Goal: Information Seeking & Learning: Learn about a topic

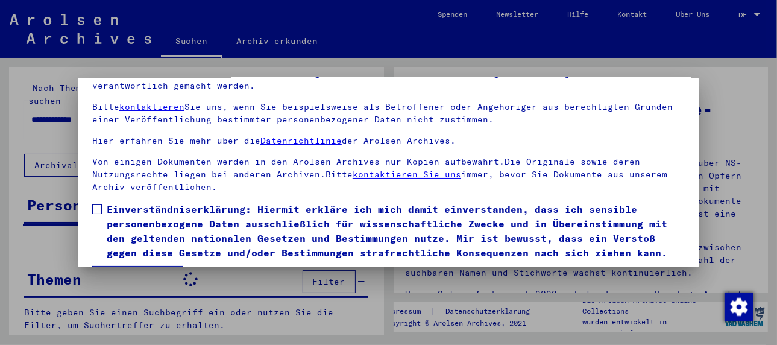
scroll to position [95, 0]
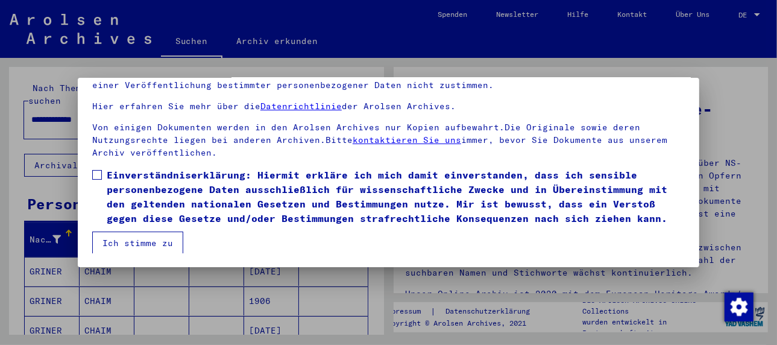
click at [97, 174] on span at bounding box center [97, 175] width 10 height 10
click at [131, 234] on button "Ich stimme zu" at bounding box center [137, 242] width 91 height 23
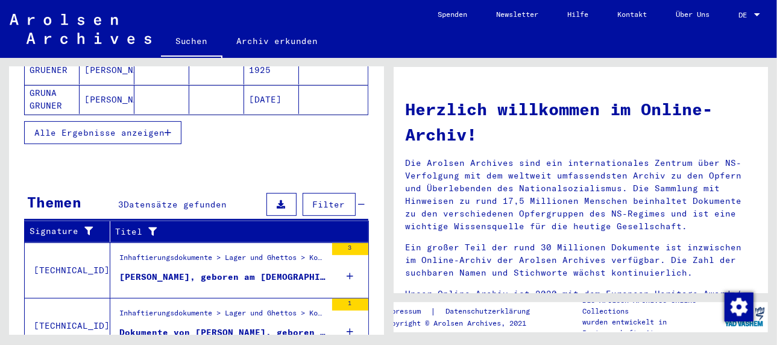
scroll to position [301, 0]
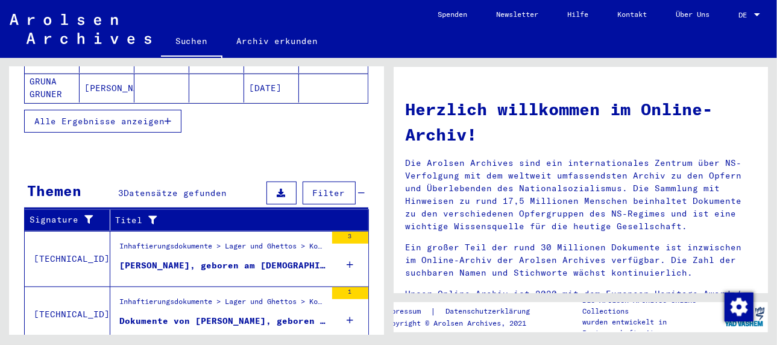
click at [187, 259] on div "[PERSON_NAME], geboren am [DEMOGRAPHIC_DATA]" at bounding box center [222, 265] width 207 height 13
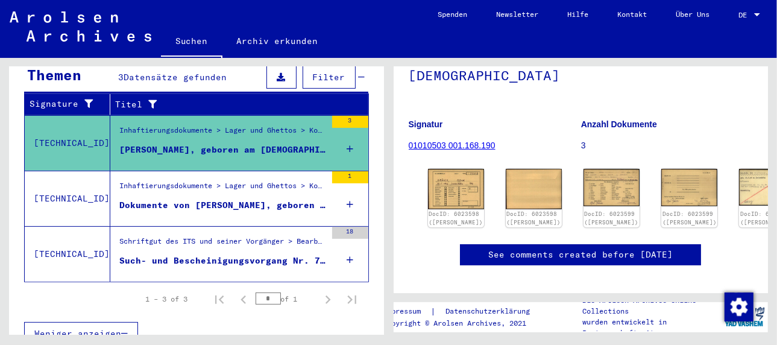
scroll to position [120, 0]
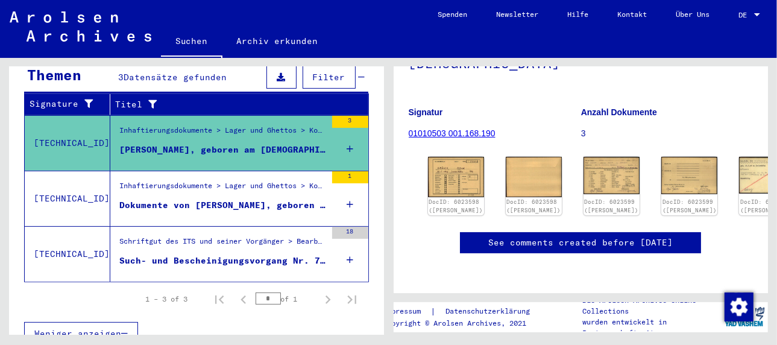
click at [204, 199] on div "Dokumente von [PERSON_NAME], geboren am [DEMOGRAPHIC_DATA]" at bounding box center [222, 205] width 207 height 13
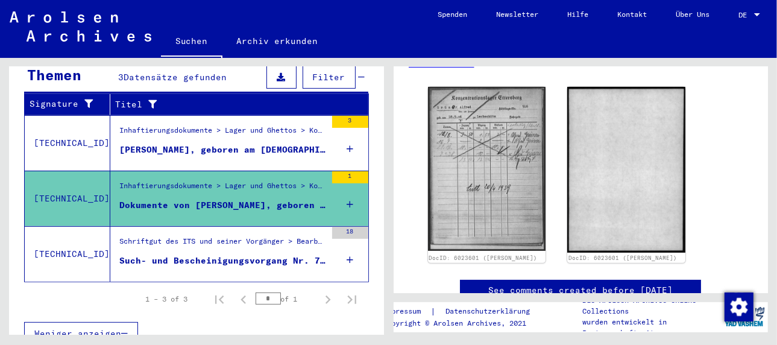
scroll to position [181, 0]
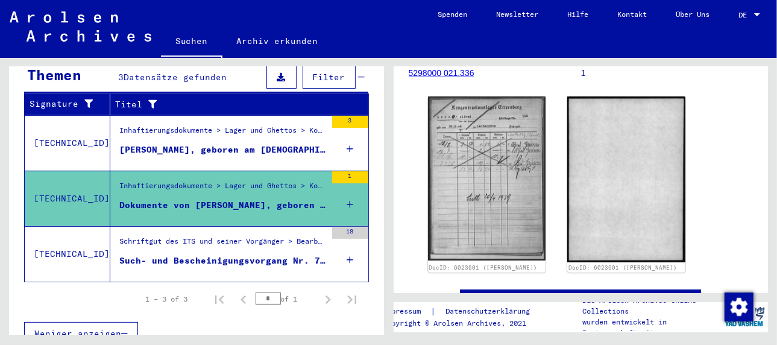
click at [215, 254] on div "Such- und Bescheinigungsvorgang Nr. 77.310 für [PERSON_NAME] geboren [DEMOGRAPH…" at bounding box center [222, 260] width 207 height 13
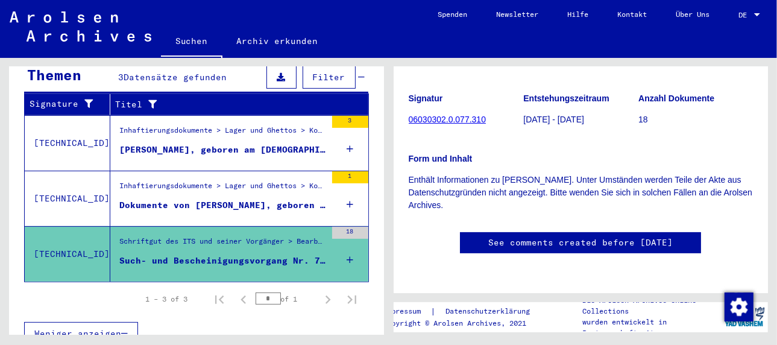
scroll to position [181, 0]
click at [521, 236] on link "See comments created before [DATE]" at bounding box center [580, 242] width 184 height 13
click at [455, 116] on link "06030302.0.077.310" at bounding box center [446, 119] width 77 height 10
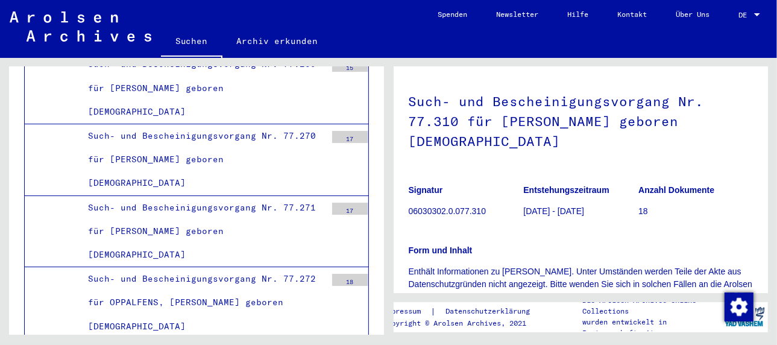
scroll to position [37, 0]
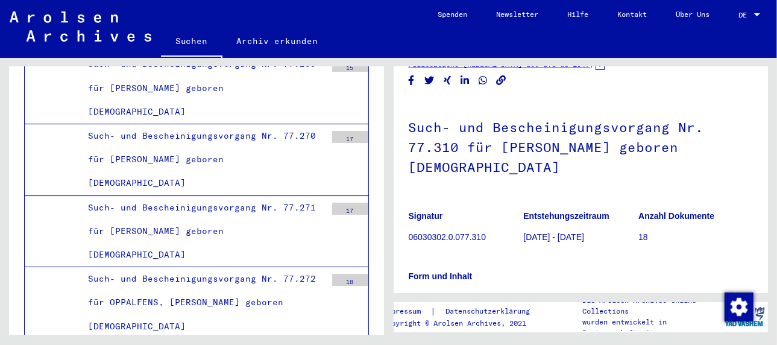
click at [430, 238] on p "06030302.0.077.310" at bounding box center [465, 237] width 114 height 13
click at [443, 233] on p "06030302.0.077.310" at bounding box center [465, 237] width 114 height 13
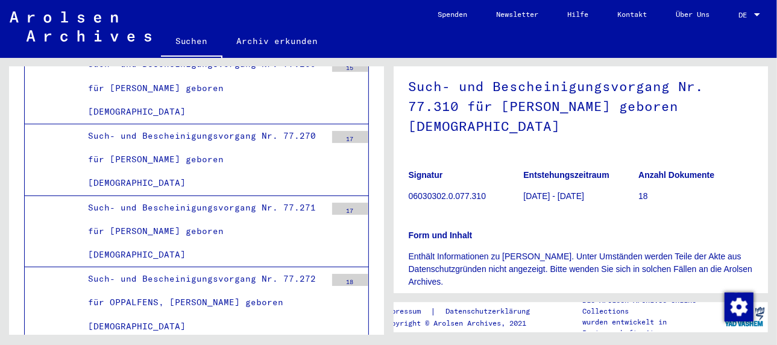
scroll to position [97, 0]
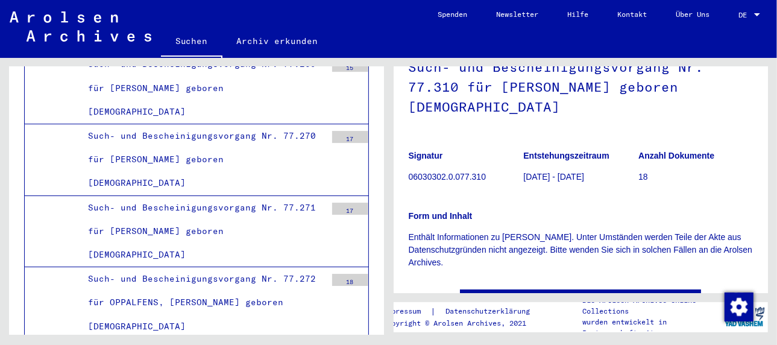
click at [645, 157] on b "Anzahl Dokumente" at bounding box center [676, 156] width 76 height 10
click at [638, 174] on p "18" at bounding box center [695, 176] width 114 height 13
click at [651, 160] on b "Anzahl Dokumente" at bounding box center [676, 156] width 76 height 10
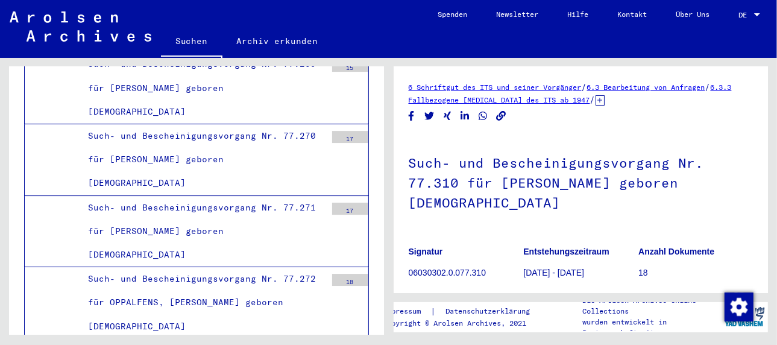
scroll to position [0, 0]
click at [472, 86] on link "6 Schriftgut des ITS und seiner Vorgänger" at bounding box center [494, 88] width 173 height 9
click at [663, 88] on link "6.3 Bearbeitung von Anfragen" at bounding box center [646, 88] width 118 height 9
click at [502, 101] on link "6.3.3 Fallbezogene [MEDICAL_DATA] des ITS ab 1947" at bounding box center [569, 95] width 323 height 22
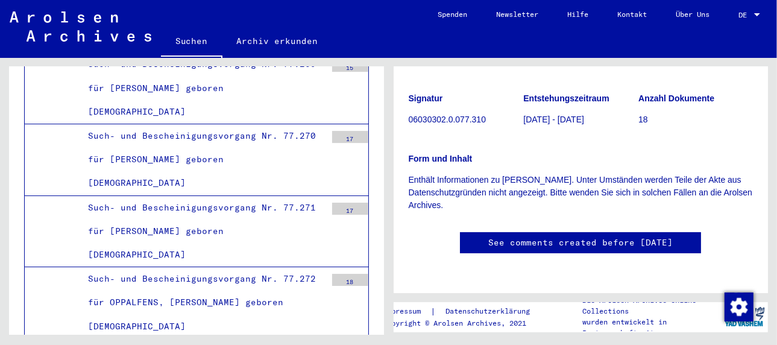
scroll to position [241, 0]
click at [523, 236] on link "See comments created before [DATE]" at bounding box center [580, 242] width 184 height 13
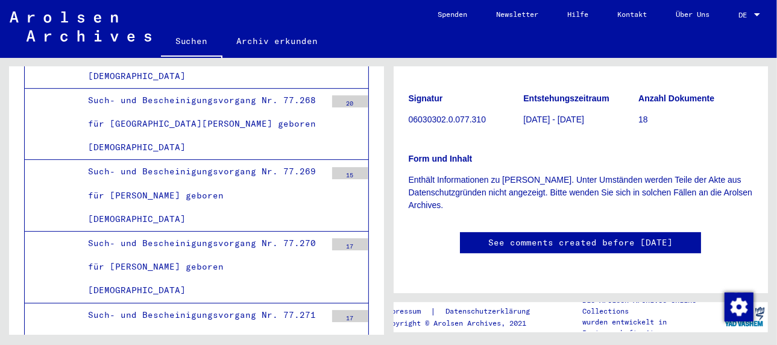
scroll to position [26328, 0]
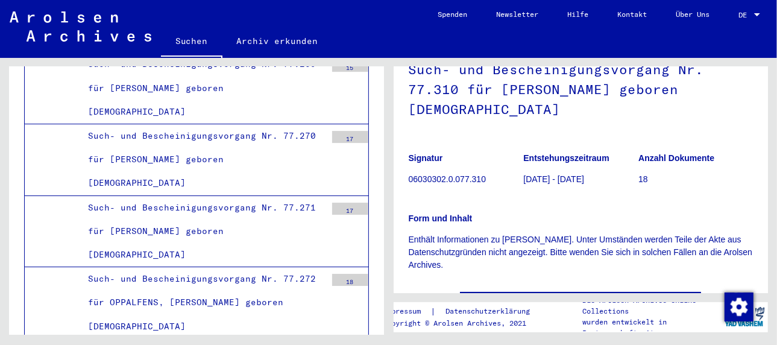
scroll to position [0, 0]
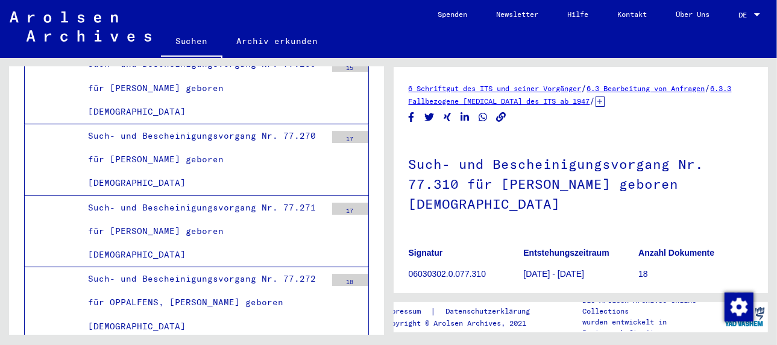
click at [629, 88] on link "6.3 Bearbeitung von Anfragen" at bounding box center [646, 88] width 118 height 9
click at [644, 252] on b "Anzahl Dokumente" at bounding box center [676, 253] width 76 height 10
click at [656, 88] on link "6.3 Bearbeitung von Anfragen" at bounding box center [646, 88] width 118 height 9
click at [545, 99] on link "6.3.3 Fallbezogene [MEDICAL_DATA] des ITS ab 1947" at bounding box center [569, 95] width 323 height 22
click at [464, 119] on icon "Share on LinkedIn" at bounding box center [464, 116] width 9 height 9
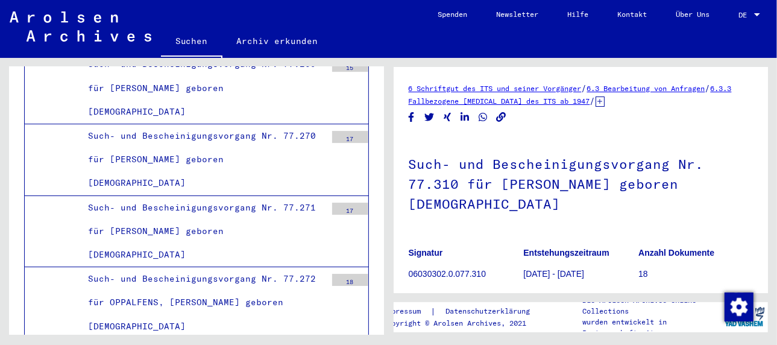
click at [499, 117] on icon "Copy link" at bounding box center [501, 117] width 10 height 10
click at [499, 117] on share-button at bounding box center [501, 117] width 13 height 15
click at [410, 112] on icon "Share on Facebook" at bounding box center [411, 117] width 13 height 10
